Goal: Check status

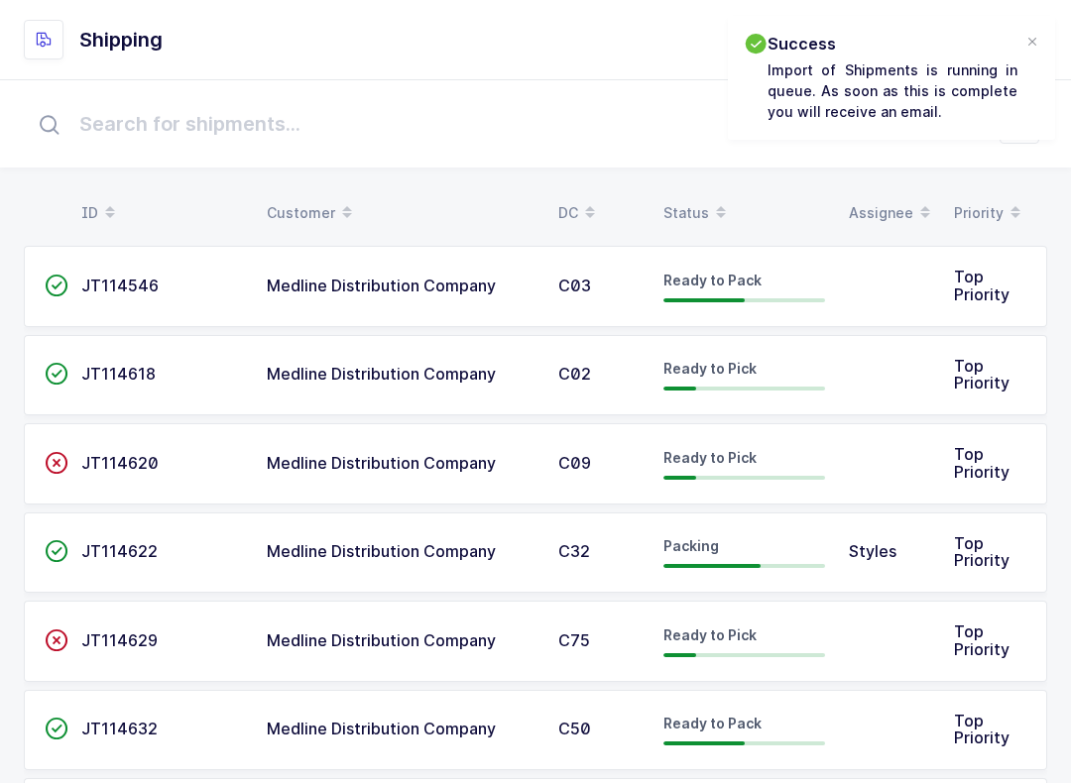
click at [680, 190] on table "ID Customer DC Status Assignee Priority" at bounding box center [535, 213] width 1023 height 50
click at [702, 192] on table "ID Customer DC Status Assignee Priority" at bounding box center [535, 213] width 1023 height 50
click at [699, 222] on div "Status" at bounding box center [744, 213] width 162 height 34
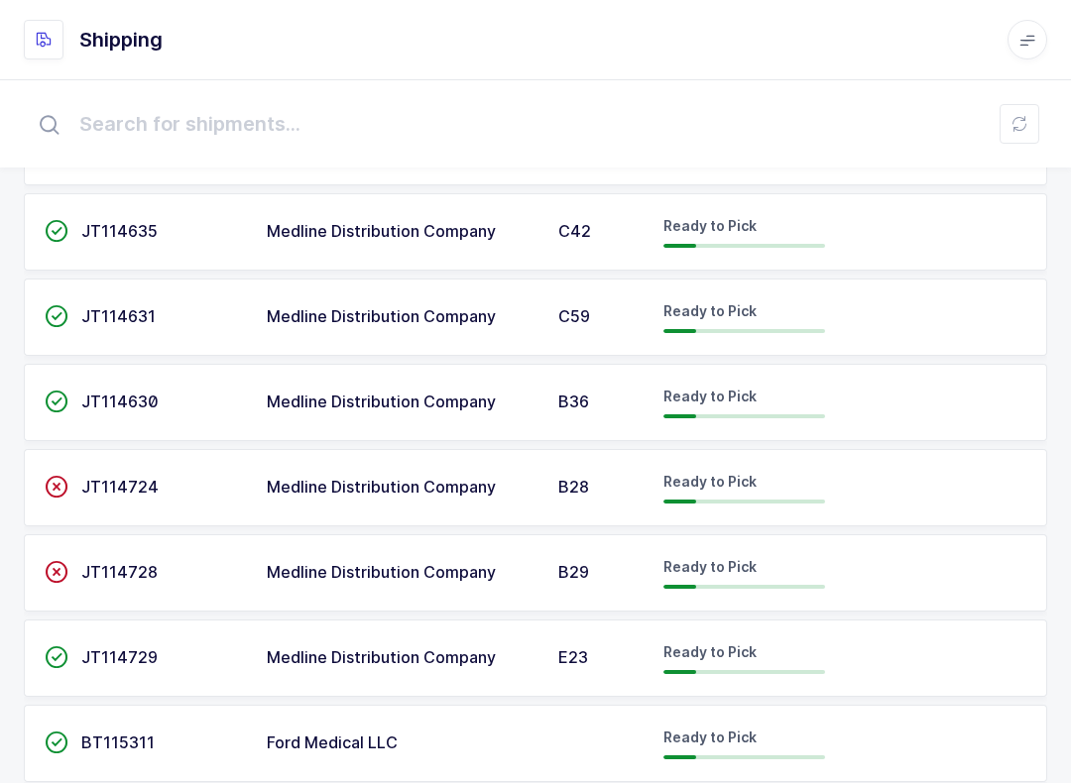
scroll to position [1136, 0]
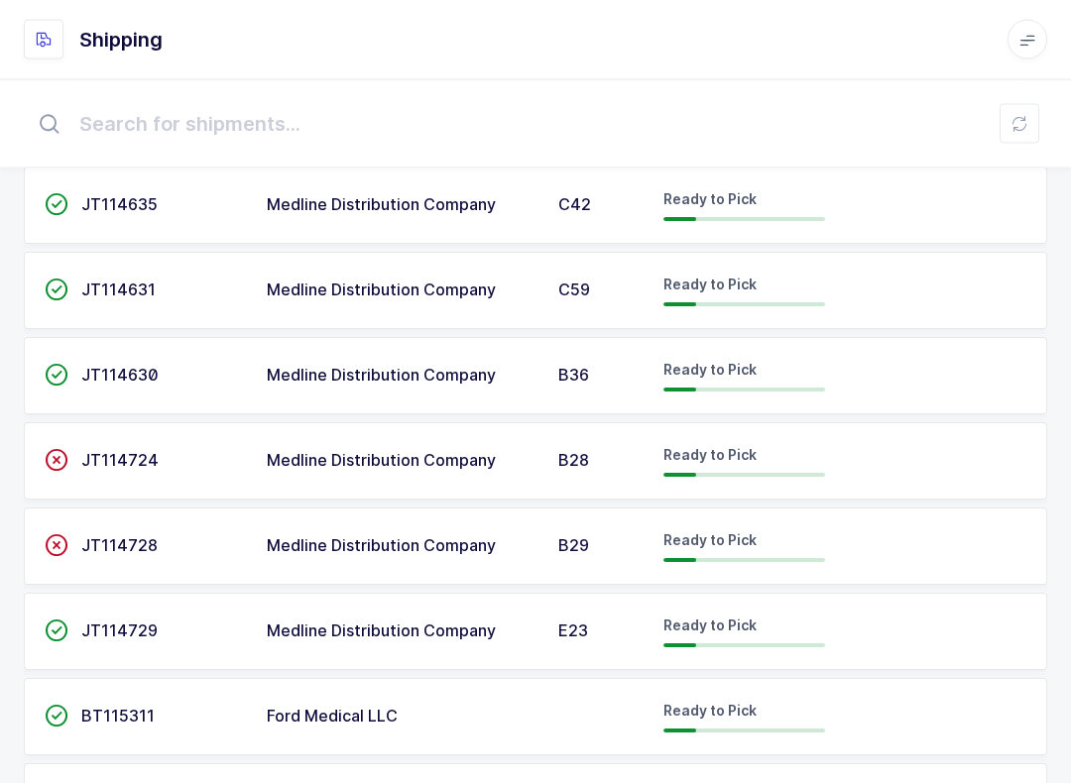
click at [788, 447] on div "Ready to Pick" at bounding box center [744, 462] width 162 height 32
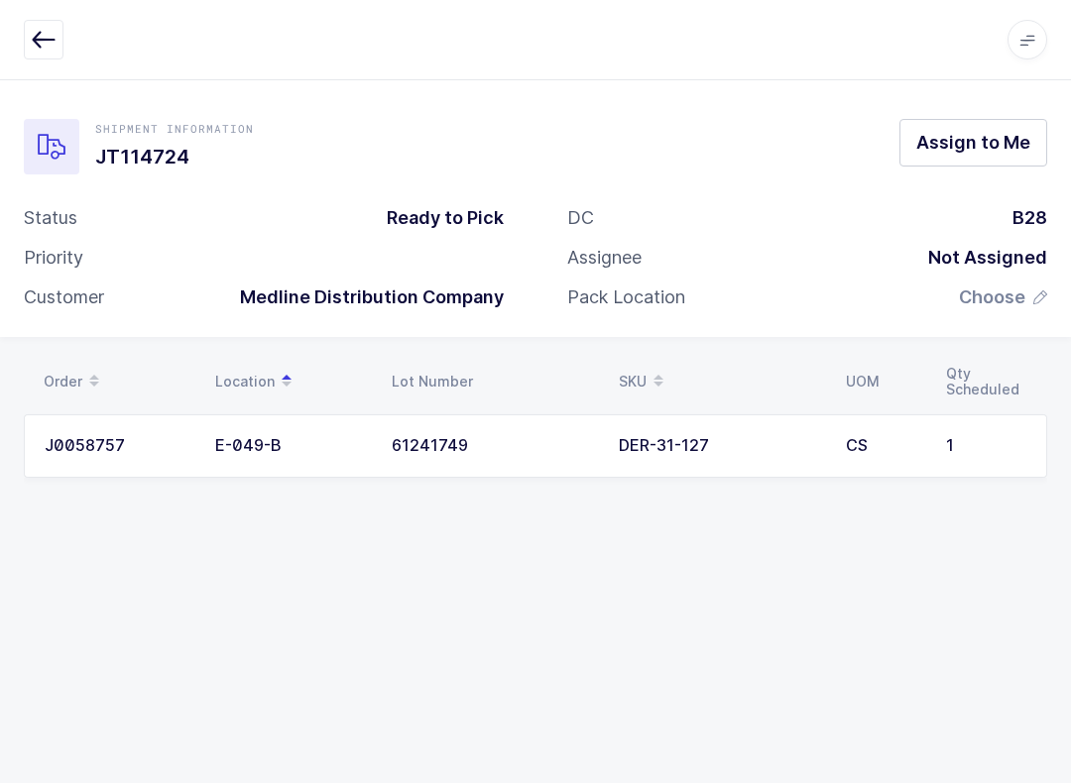
click at [55, 36] on icon "button" at bounding box center [44, 40] width 24 height 24
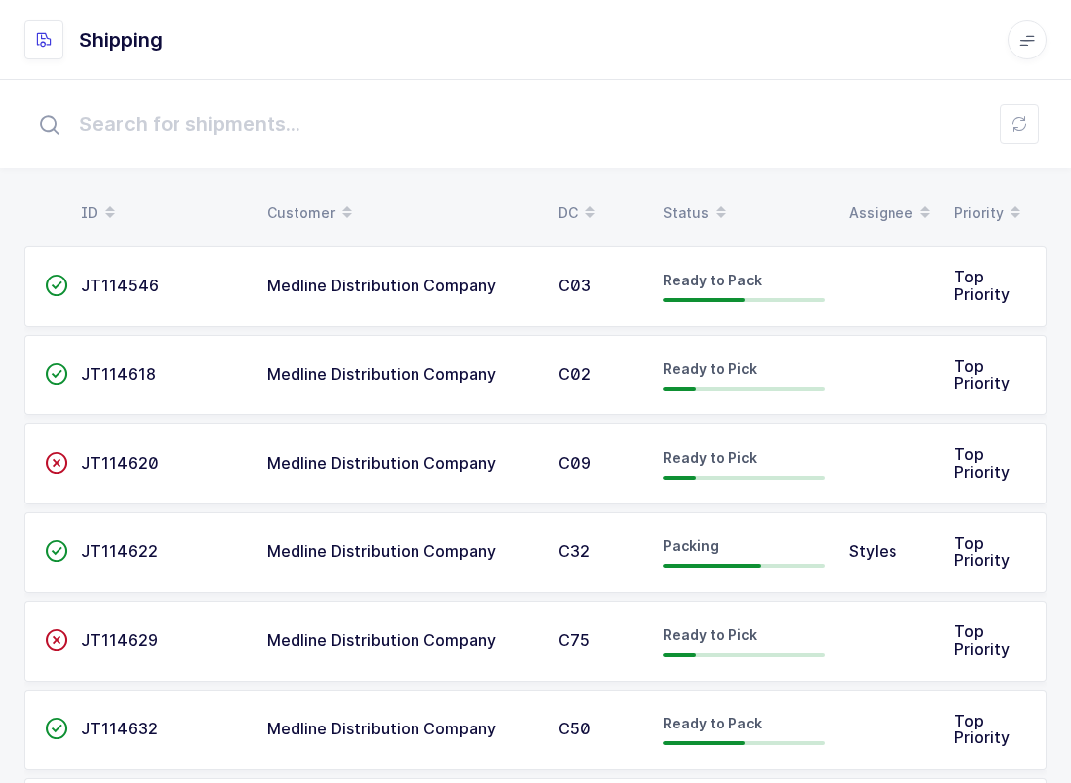
click at [1029, 36] on icon at bounding box center [1027, 40] width 16 height 16
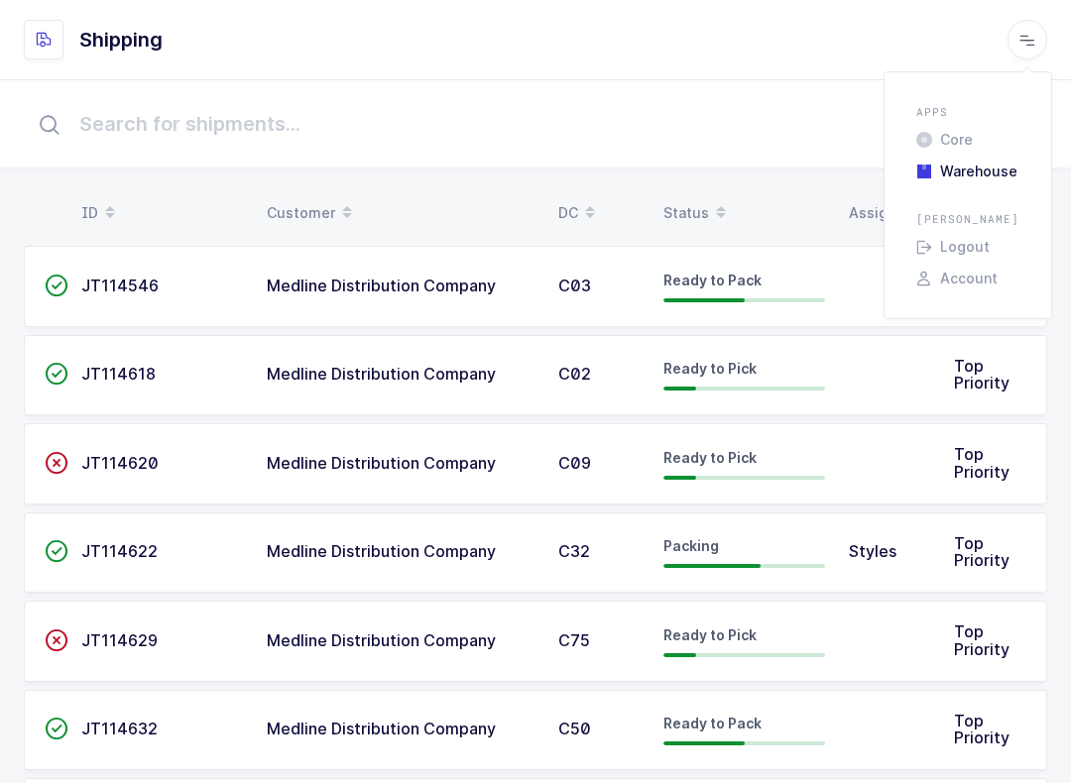
click at [971, 124] on div "Apps" at bounding box center [967, 116] width 119 height 24
click at [974, 132] on li "Core" at bounding box center [967, 140] width 119 height 16
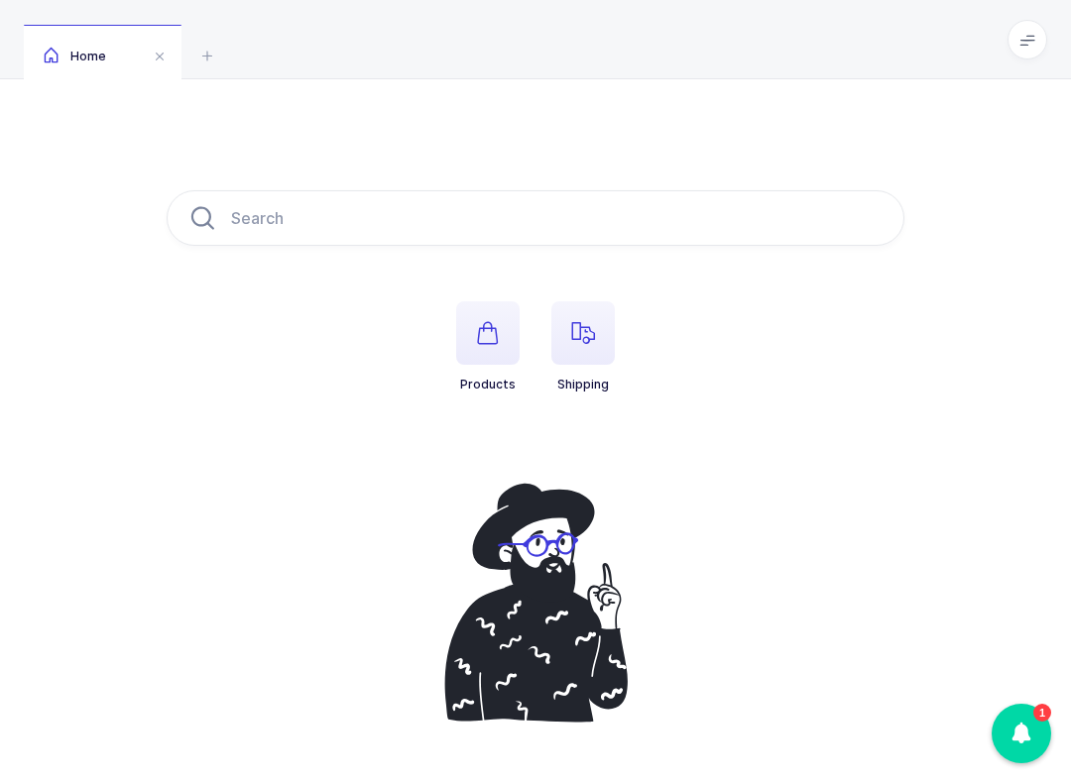
click at [574, 337] on icon "button" at bounding box center [583, 333] width 24 height 24
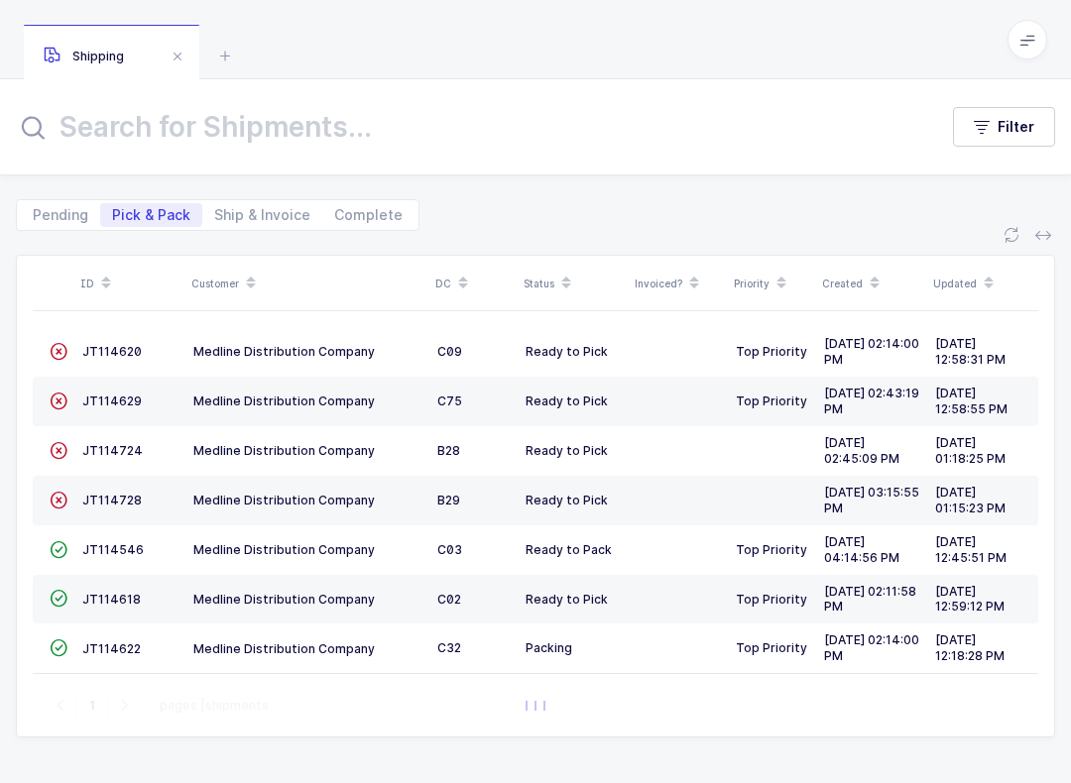
click at [119, 451] on span "JT114724" at bounding box center [112, 450] width 60 height 15
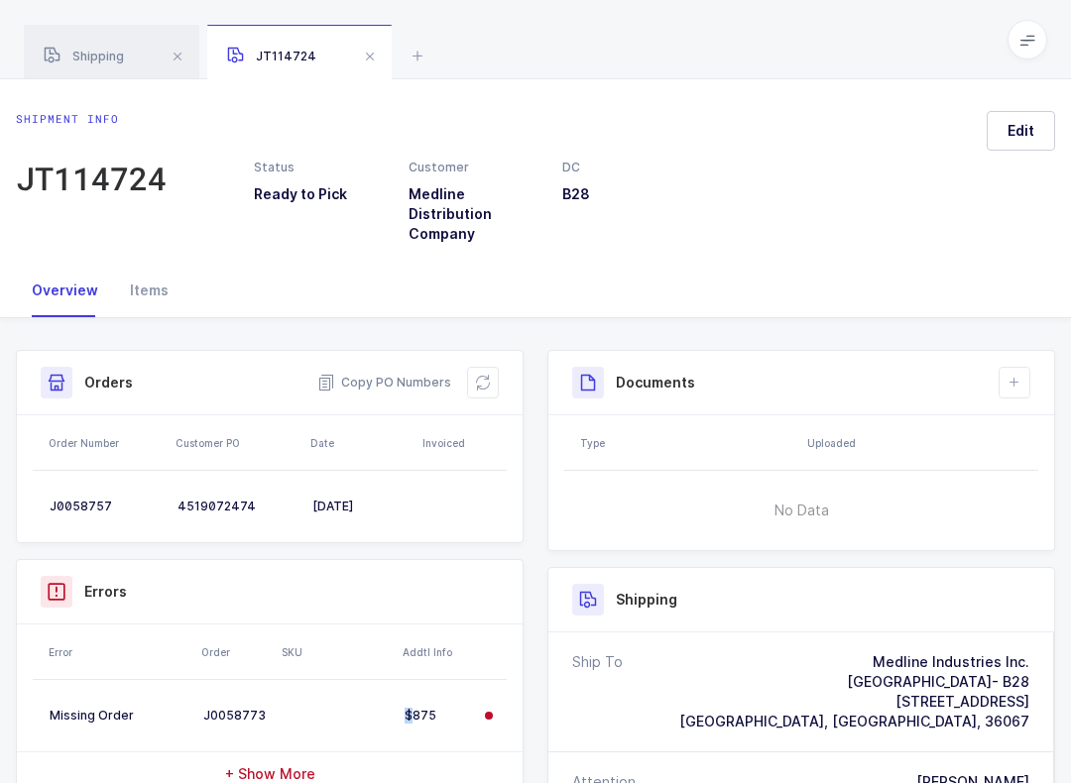
click at [462, 521] on td at bounding box center [461, 507] width 90 height 40
